Goal: Information Seeking & Learning: Learn about a topic

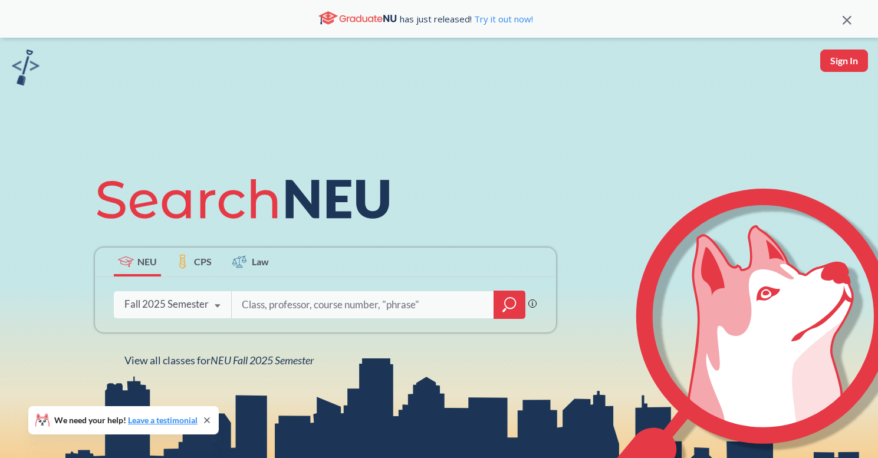
type input "o"
type input "public speaking"
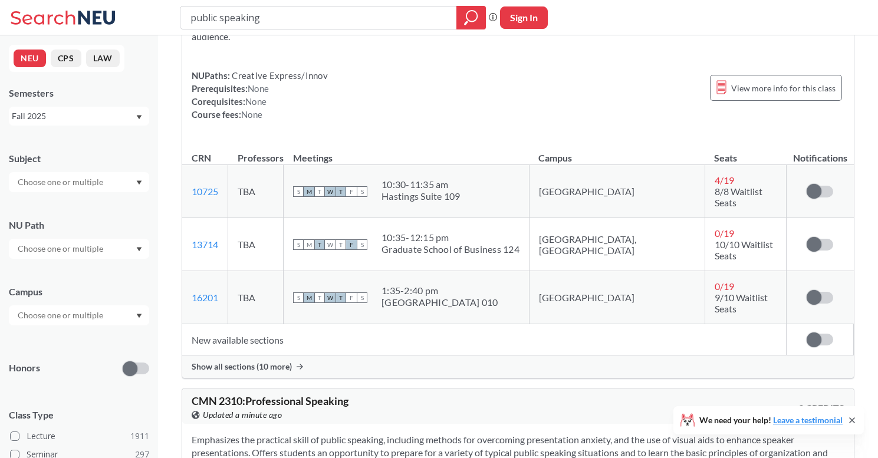
scroll to position [130, 0]
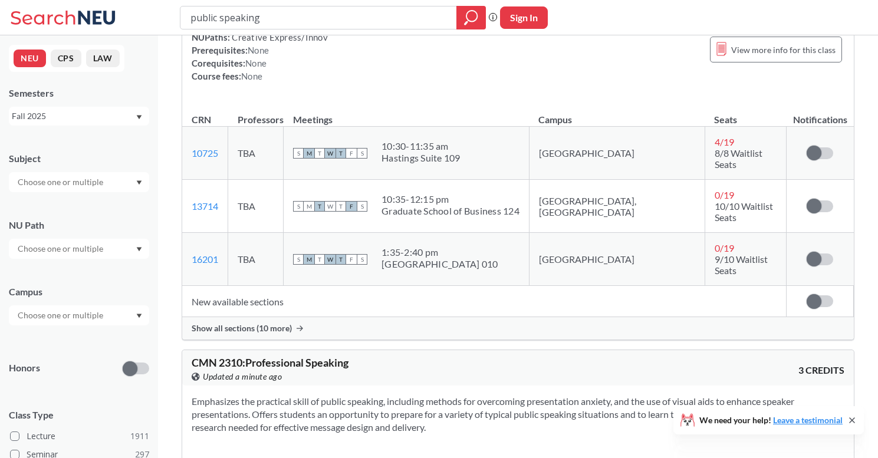
click at [261, 323] on span "Show all sections (10 more)" at bounding box center [242, 328] width 100 height 11
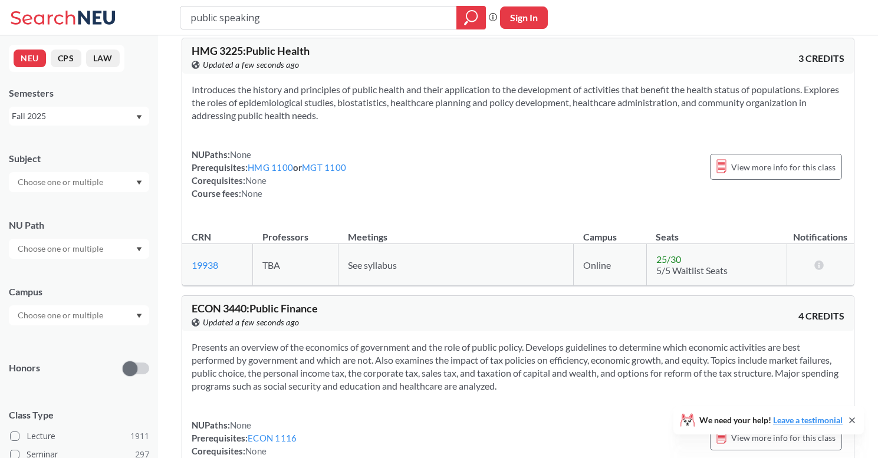
scroll to position [2430, 0]
